Goal: Task Accomplishment & Management: Manage account settings

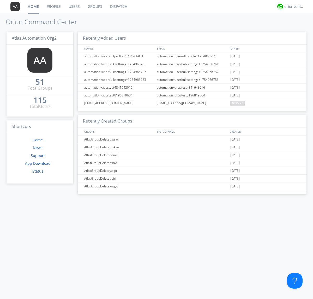
click at [74, 7] on link "Users" at bounding box center [74, 6] width 19 height 13
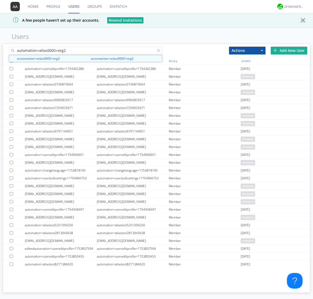
type input "automation+atlas0005+org2"
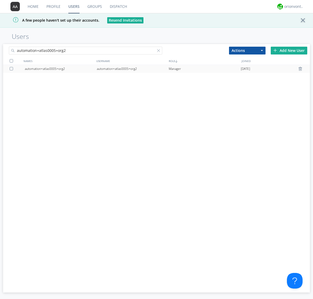
click at [132, 69] on div "automation+atlas0005+org2" at bounding box center [133, 69] width 72 height 8
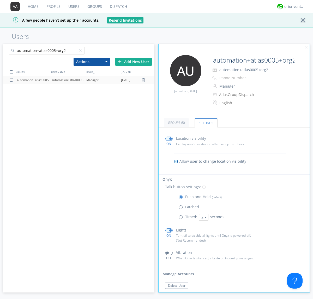
click at [169, 253] on span at bounding box center [168, 253] width 7 height 4
click at [0, 0] on input "checkbox" at bounding box center [0, 0] width 0 height 0
click at [169, 253] on span at bounding box center [168, 253] width 7 height 4
click at [0, 0] on input "checkbox" at bounding box center [0, 0] width 0 height 0
